Goal: Information Seeking & Learning: Learn about a topic

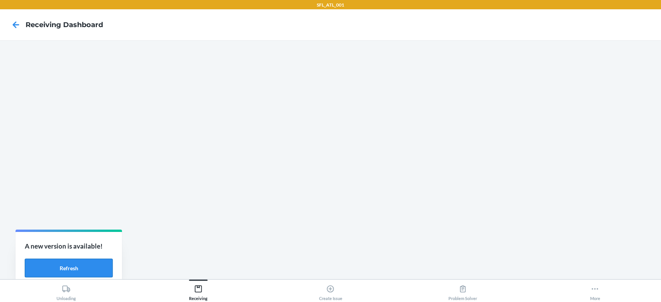
click at [92, 267] on button "Refresh" at bounding box center [69, 268] width 88 height 19
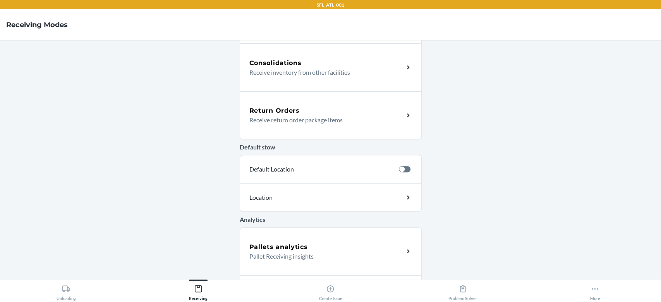
scroll to position [238, 0]
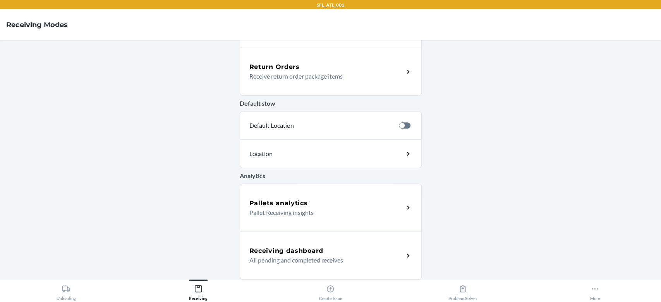
click at [300, 209] on p "Pallet Receiving insights" at bounding box center [324, 212] width 148 height 9
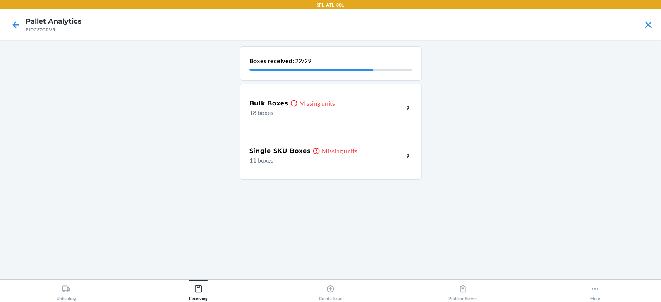
click at [373, 113] on p "18 boxes" at bounding box center [324, 112] width 148 height 9
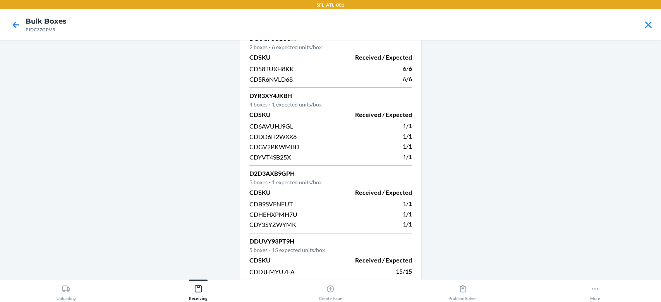
scroll to position [184, 0]
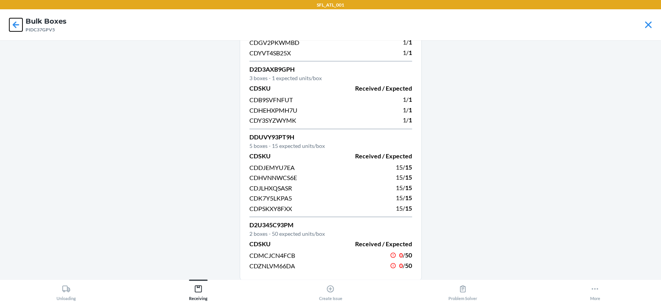
click at [13, 23] on icon at bounding box center [15, 24] width 13 height 13
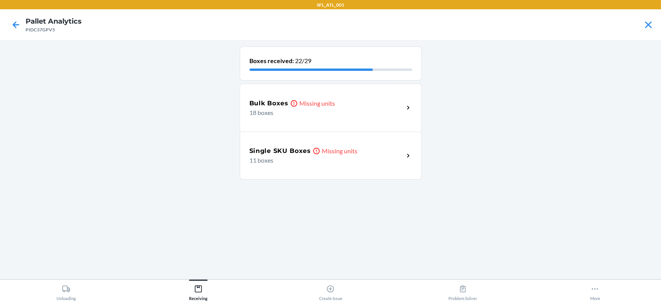
click at [297, 153] on h5 "Single SKU Boxes" at bounding box center [281, 150] width 62 height 9
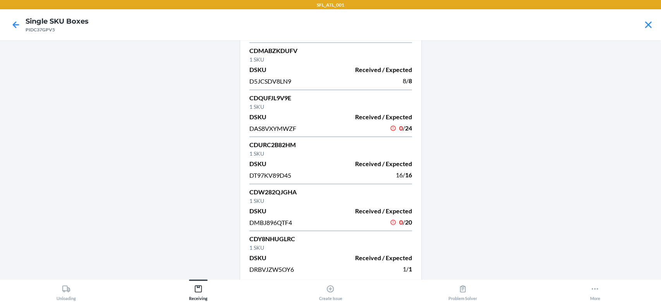
scroll to position [296, 0]
